Goal: Transaction & Acquisition: Download file/media

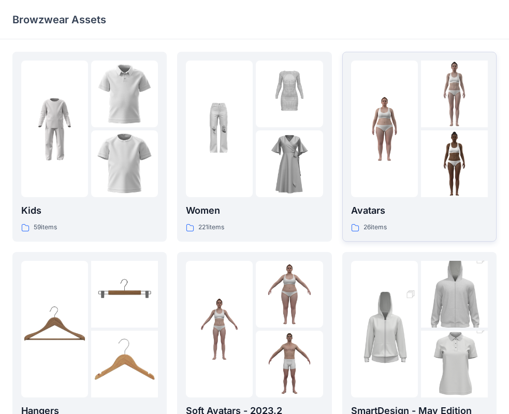
click at [393, 163] on div at bounding box center [384, 129] width 67 height 137
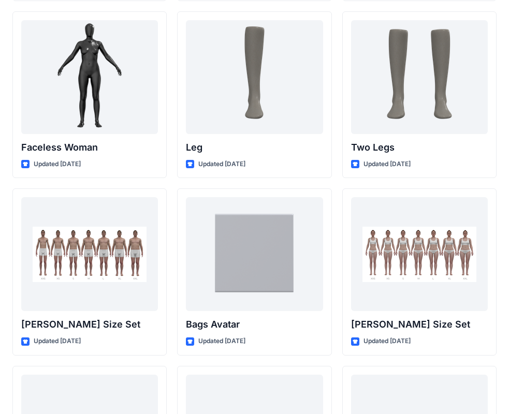
scroll to position [962, 0]
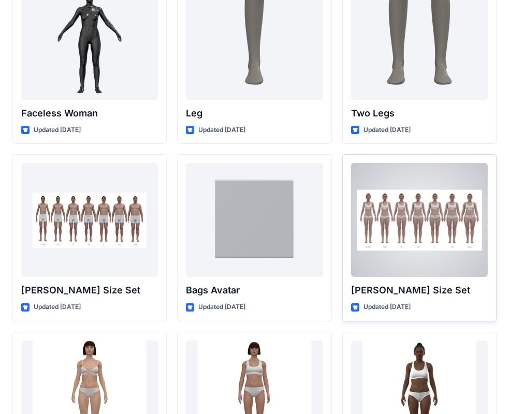
click at [428, 242] on div at bounding box center [419, 220] width 137 height 114
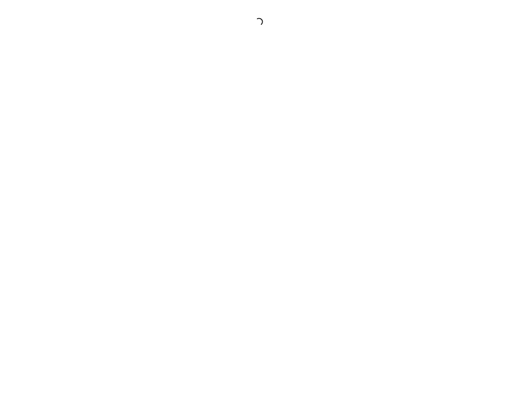
click at [428, 242] on div at bounding box center [259, 207] width 518 height 414
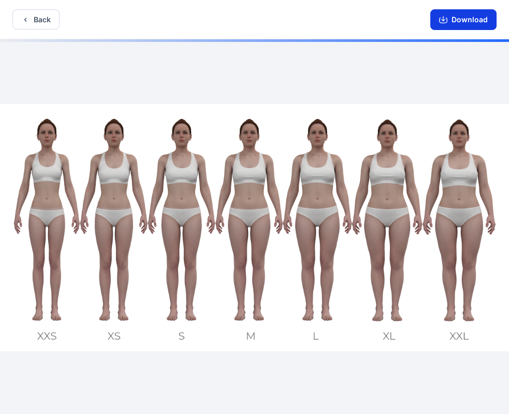
click at [454, 18] on button "Download" at bounding box center [464, 19] width 66 height 21
click at [457, 20] on button "Download" at bounding box center [464, 19] width 66 height 21
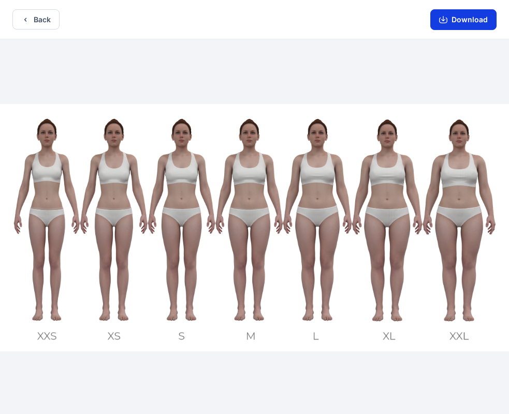
click at [457, 20] on button "Download" at bounding box center [464, 19] width 66 height 21
